Goal: Task Accomplishment & Management: Use online tool/utility

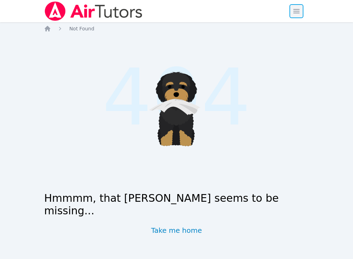
click at [298, 11] on span "button" at bounding box center [296, 10] width 15 height 15
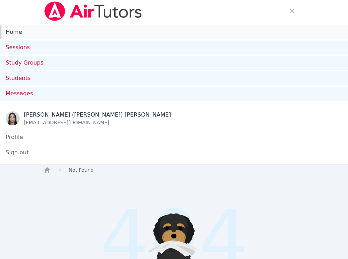
click at [21, 33] on link "Home" at bounding box center [174, 32] width 348 height 14
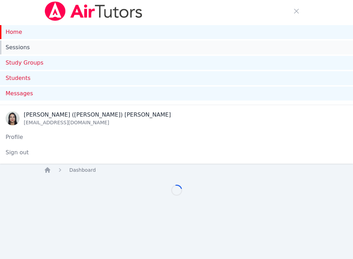
click at [23, 46] on link "Sessions" at bounding box center [176, 48] width 353 height 14
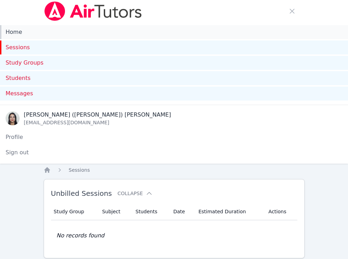
click at [16, 32] on link "Home" at bounding box center [174, 32] width 348 height 14
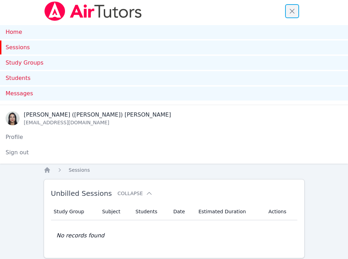
click at [291, 11] on span "button" at bounding box center [291, 10] width 15 height 15
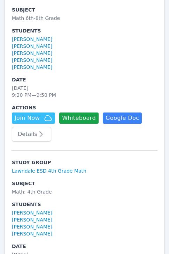
scroll to position [215, 0]
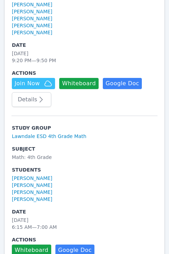
click at [34, 104] on button "Details" at bounding box center [31, 99] width 39 height 15
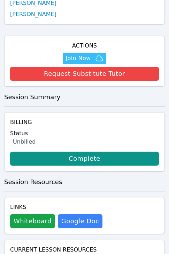
scroll to position [422, 0]
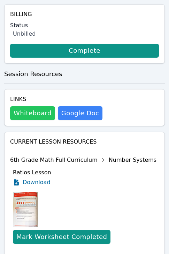
click at [34, 109] on button "Whiteboard" at bounding box center [32, 113] width 45 height 14
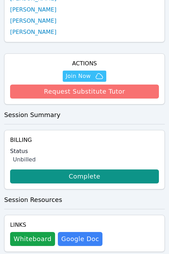
scroll to position [295, 0]
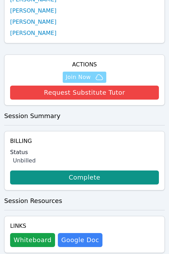
click at [83, 73] on span "Join Now" at bounding box center [78, 77] width 25 height 8
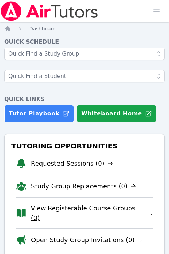
click at [105, 212] on link "View Registerable Course Groups (0)" at bounding box center [92, 213] width 123 height 20
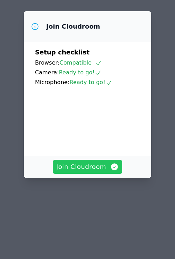
click at [93, 172] on span "Join Cloudroom" at bounding box center [87, 167] width 63 height 10
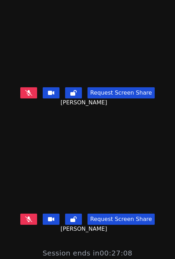
scroll to position [2, 0]
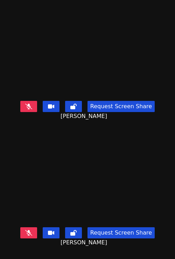
drag, startPoint x: 88, startPoint y: 61, endPoint x: 145, endPoint y: 93, distance: 65.0
click at [137, 94] on div "Yeslhy Ventura Yanes Request Screen Share Yeslhy Ventura Yanes" at bounding box center [87, 63] width 175 height 126
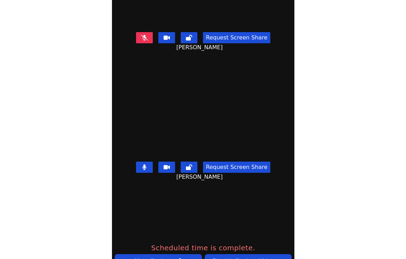
scroll to position [0, 0]
